Goal: Task Accomplishment & Management: Use online tool/utility

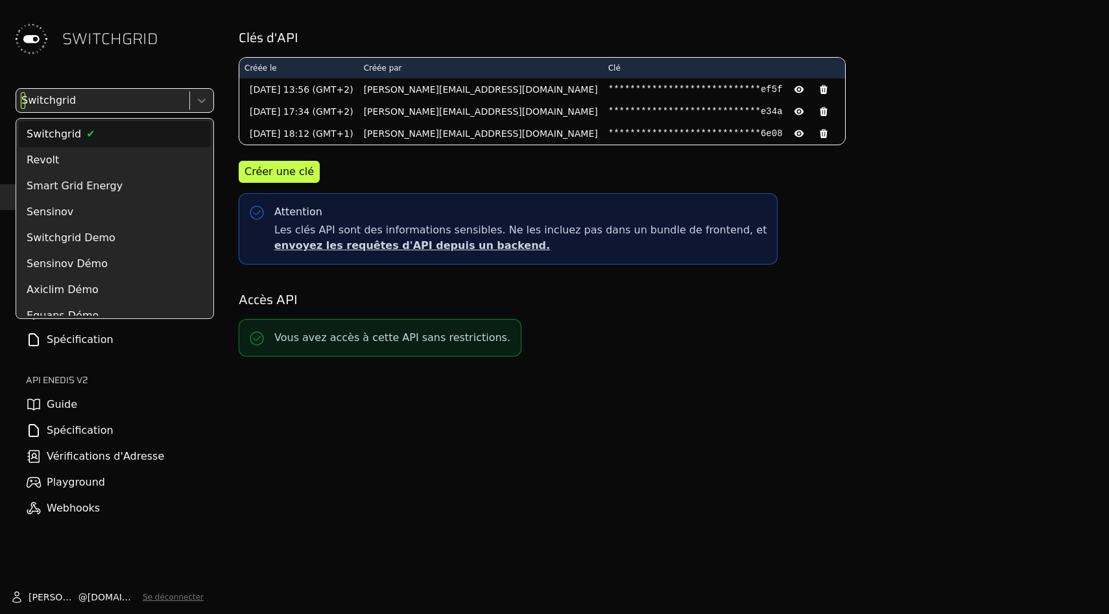
click at [135, 96] on div at bounding box center [101, 100] width 165 height 18
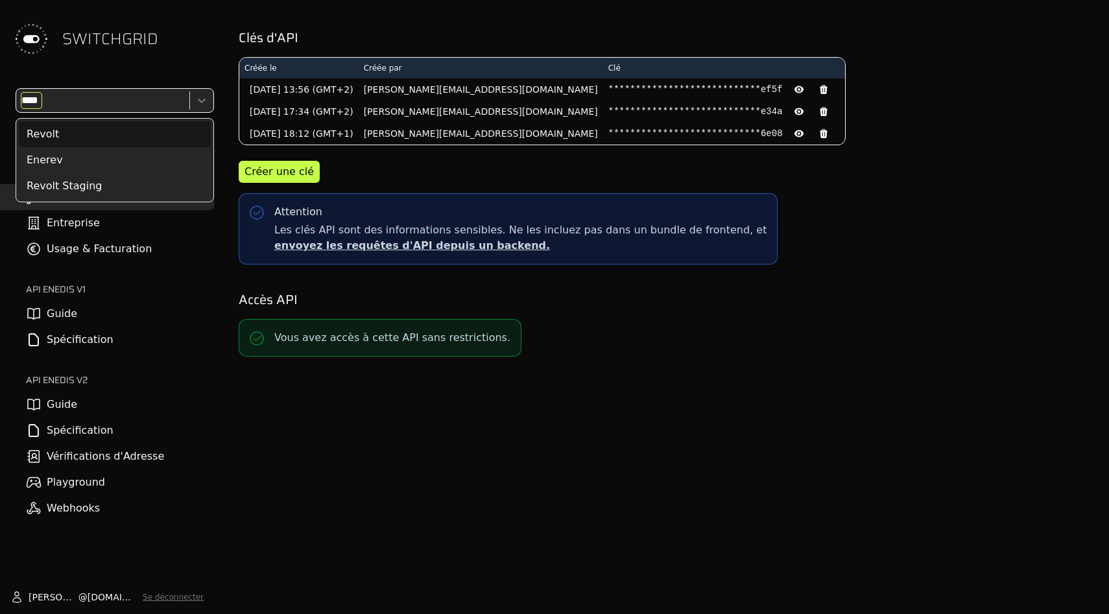
type input "*****"
